Goal: Transaction & Acquisition: Purchase product/service

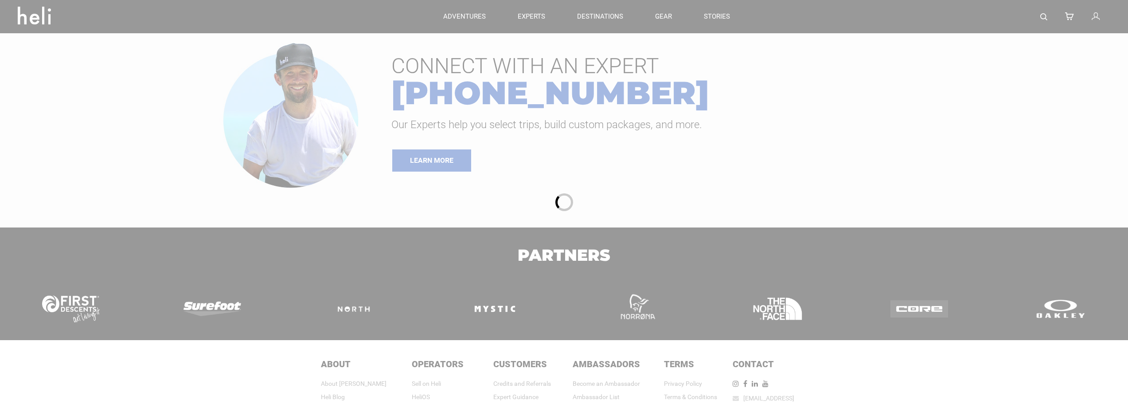
type input "Heli Skiing"
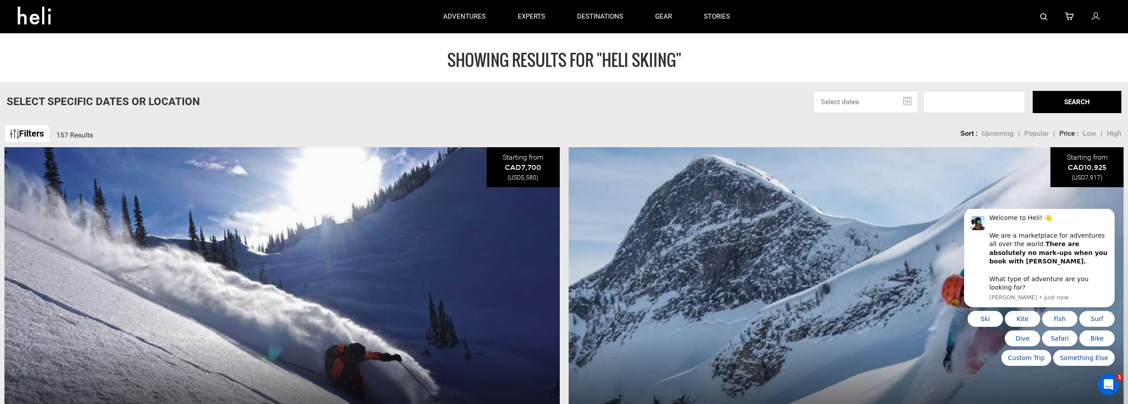
click at [906, 101] on input "text" at bounding box center [865, 102] width 105 height 22
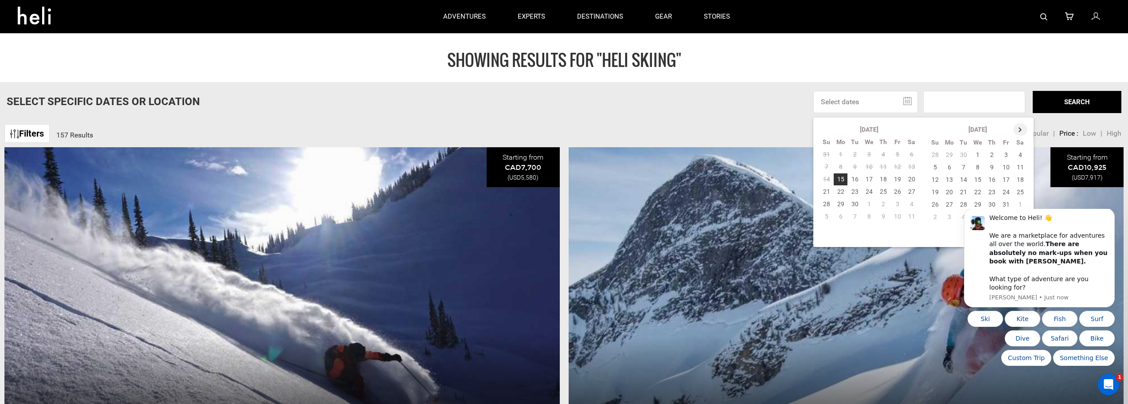
click at [1020, 131] on th at bounding box center [1020, 129] width 14 height 12
click at [1020, 131] on th at bounding box center [1021, 129] width 14 height 12
click at [975, 179] on td "14" at bounding box center [978, 179] width 14 height 12
click at [1071, 101] on button "SEARCH" at bounding box center [1077, 102] width 89 height 22
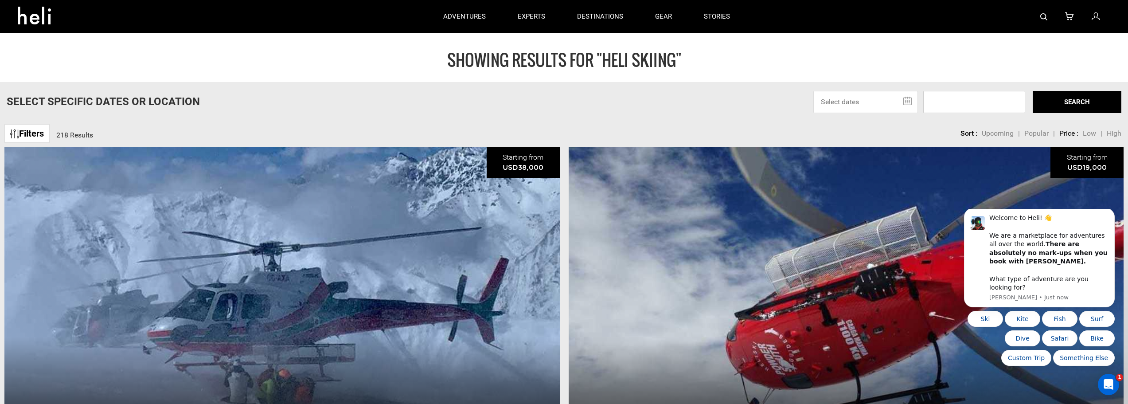
click at [988, 99] on input at bounding box center [974, 102] width 102 height 22
click at [906, 101] on input "text" at bounding box center [865, 102] width 105 height 22
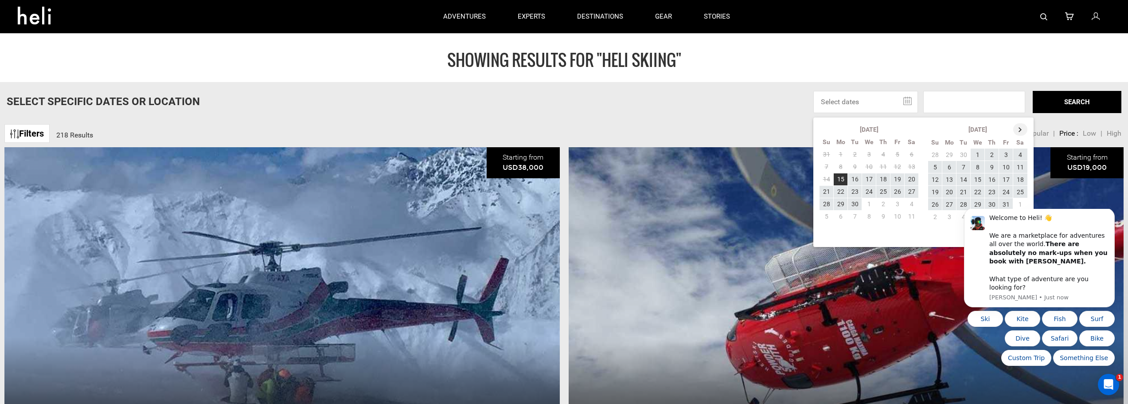
click at [1019, 129] on th at bounding box center [1020, 129] width 14 height 12
click at [1019, 129] on th at bounding box center [1021, 129] width 14 height 12
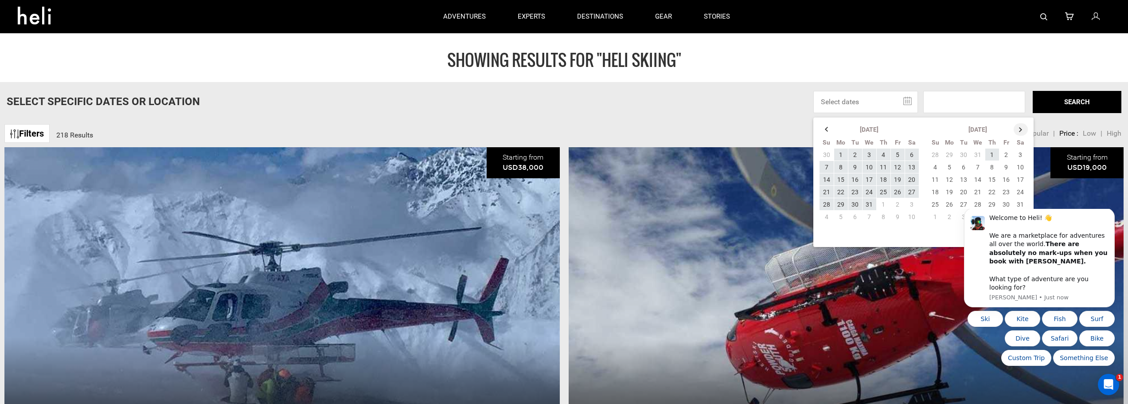
click at [1019, 129] on th at bounding box center [1021, 129] width 14 height 12
click at [870, 182] on td "14" at bounding box center [869, 179] width 14 height 12
click at [870, 180] on td "14" at bounding box center [869, 179] width 14 height 12
click at [881, 180] on td "15" at bounding box center [883, 179] width 14 height 12
click at [867, 180] on td "14" at bounding box center [869, 179] width 14 height 12
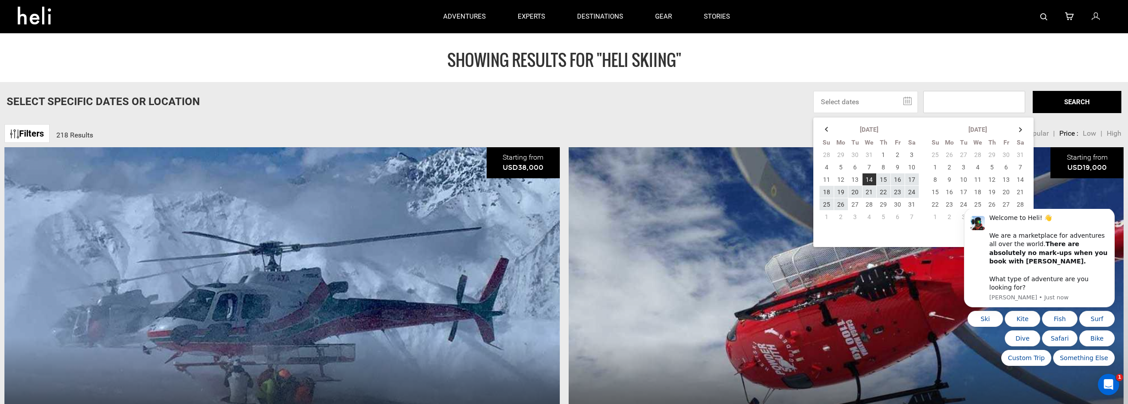
click at [986, 103] on input at bounding box center [974, 102] width 102 height 22
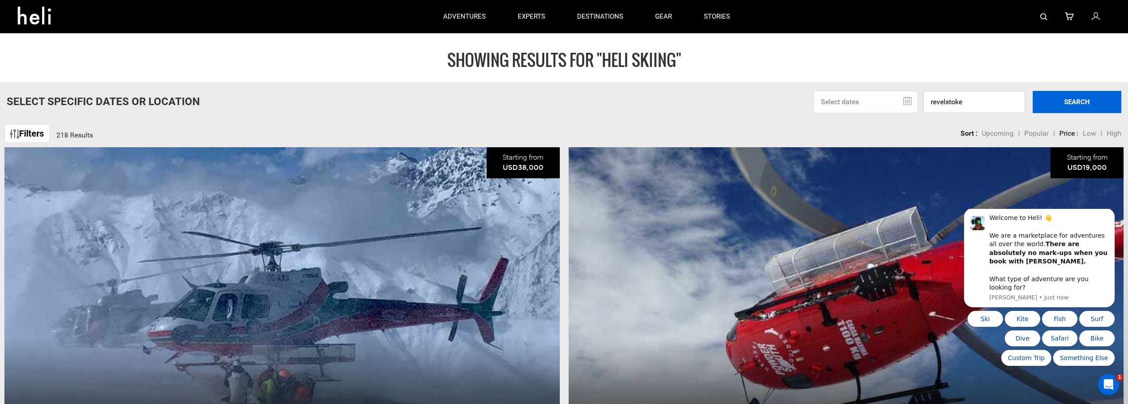
type input "revelstoke"
click at [1080, 102] on button "SEARCH" at bounding box center [1077, 102] width 89 height 22
click at [31, 136] on link "Filters" at bounding box center [26, 133] width 45 height 19
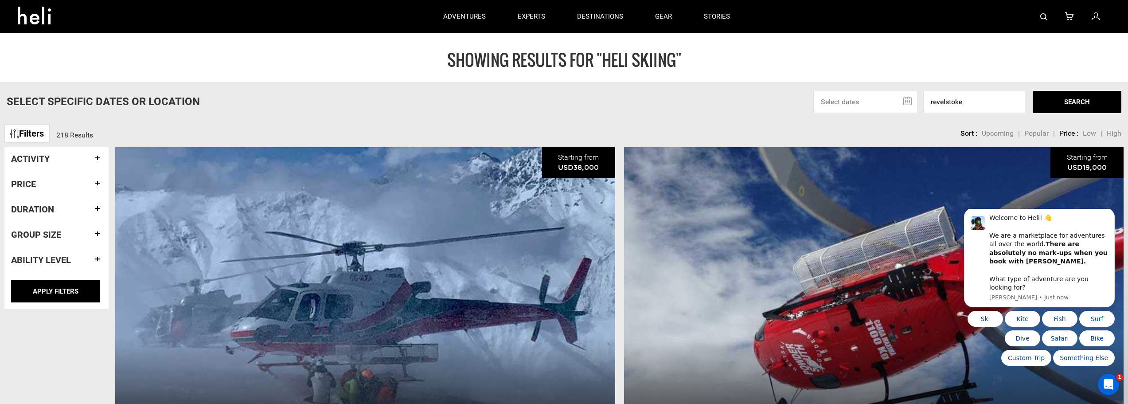
click at [55, 160] on h4 "Activity" at bounding box center [56, 159] width 91 height 10
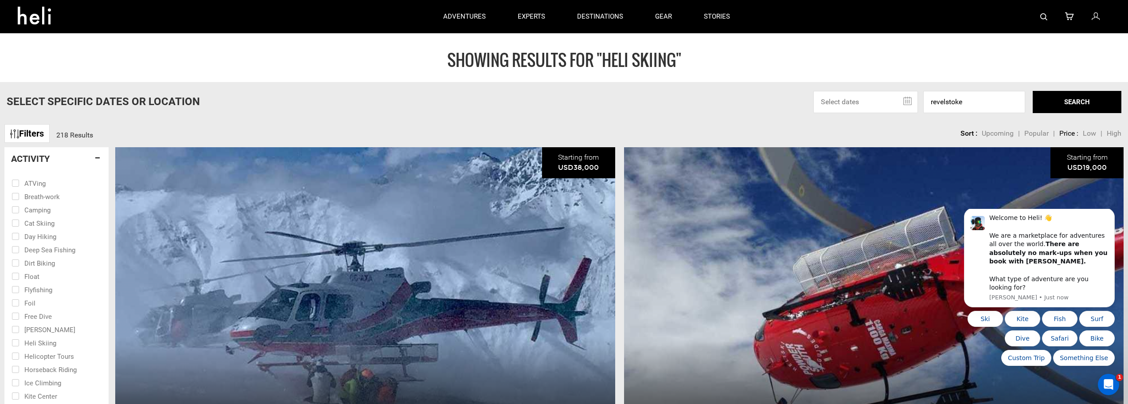
click at [13, 342] on input "checkbox" at bounding box center [51, 341] width 78 height 13
checkbox input "true"
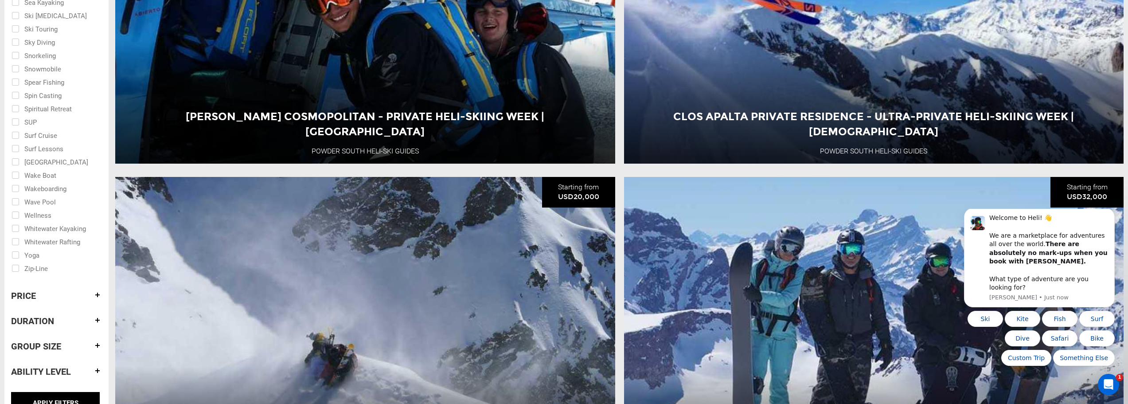
scroll to position [665, 0]
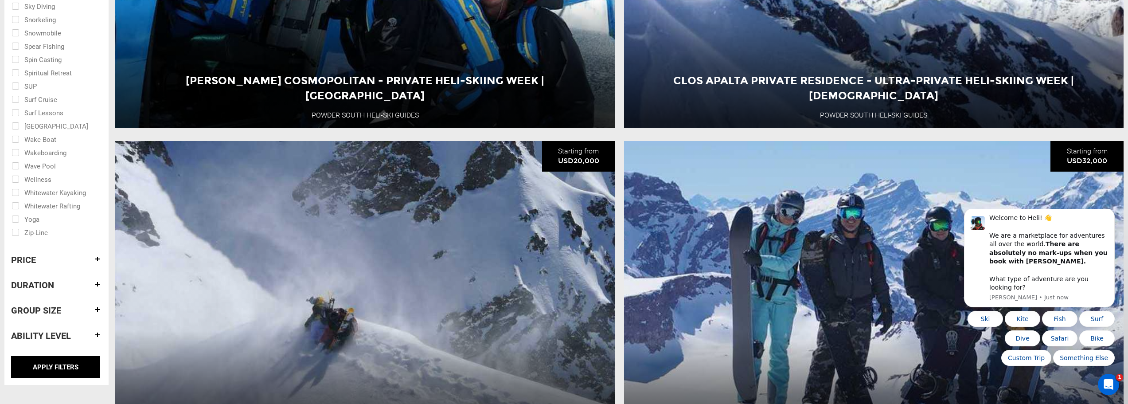
click at [65, 289] on h4 "Duration" at bounding box center [56, 285] width 91 height 10
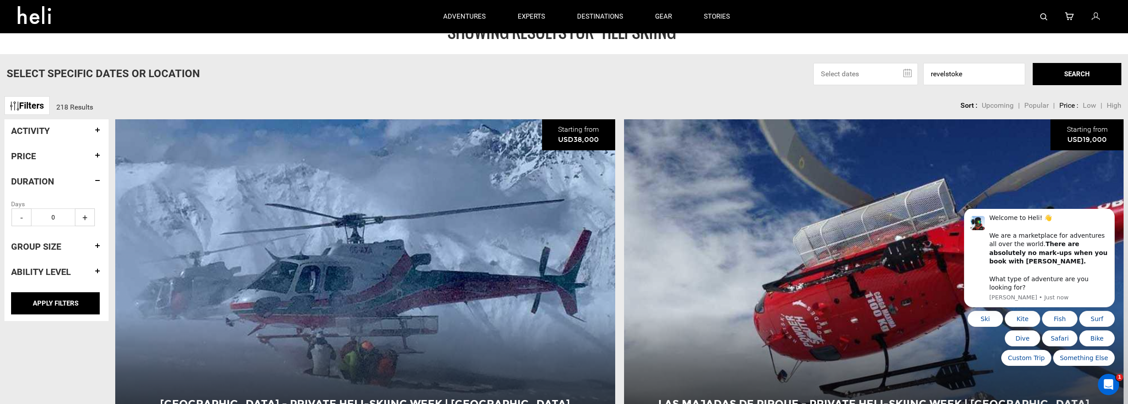
scroll to position [0, 0]
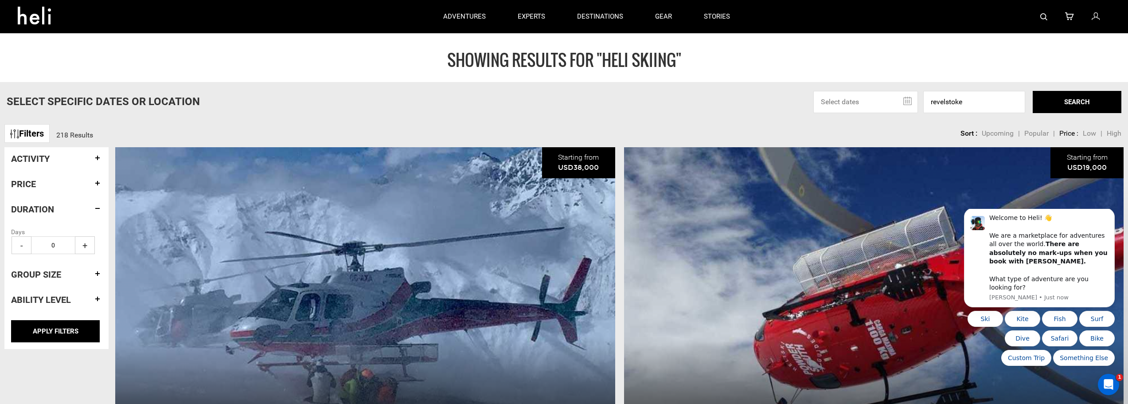
click at [81, 248] on span "+" at bounding box center [85, 245] width 20 height 18
type input "1"
click at [91, 276] on h4 "Group size" at bounding box center [56, 274] width 91 height 10
click at [84, 269] on span "+" at bounding box center [85, 270] width 20 height 18
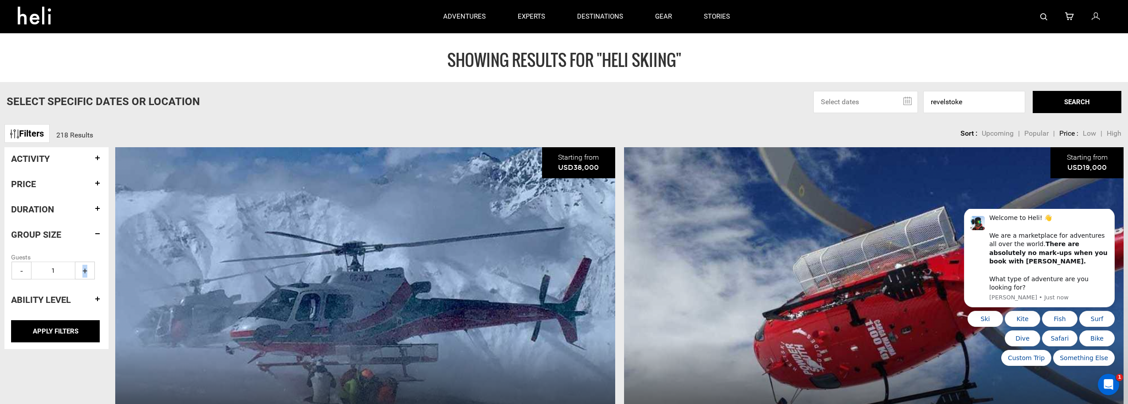
type input "2"
click at [83, 300] on h4 "Ability Level" at bounding box center [56, 300] width 91 height 10
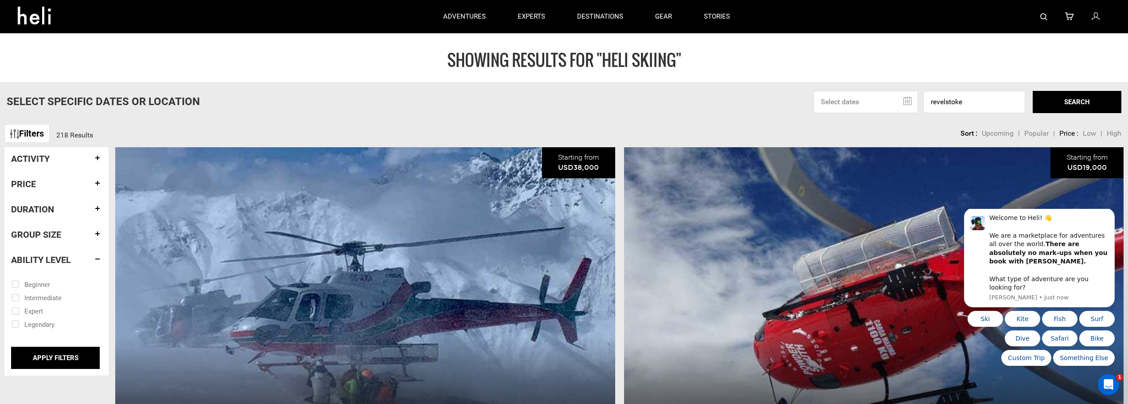
click at [14, 308] on input "checkbox" at bounding box center [51, 310] width 78 height 13
checkbox input "true"
click at [53, 358] on input "APPLY FILTERS" at bounding box center [55, 358] width 89 height 22
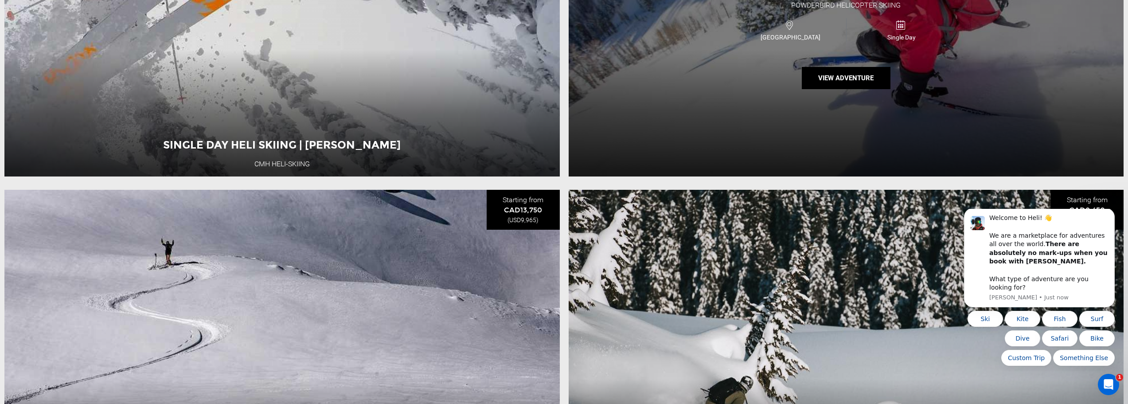
scroll to position [443, 0]
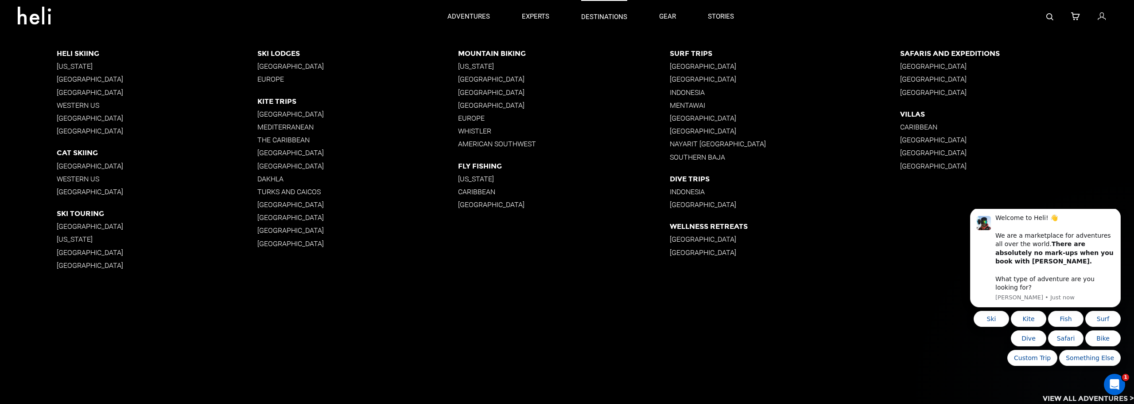
click at [611, 16] on p "destinations" at bounding box center [604, 16] width 46 height 9
click at [83, 77] on p "[GEOGRAPHIC_DATA]" at bounding box center [157, 79] width 201 height 8
